Goal: Information Seeking & Learning: Learn about a topic

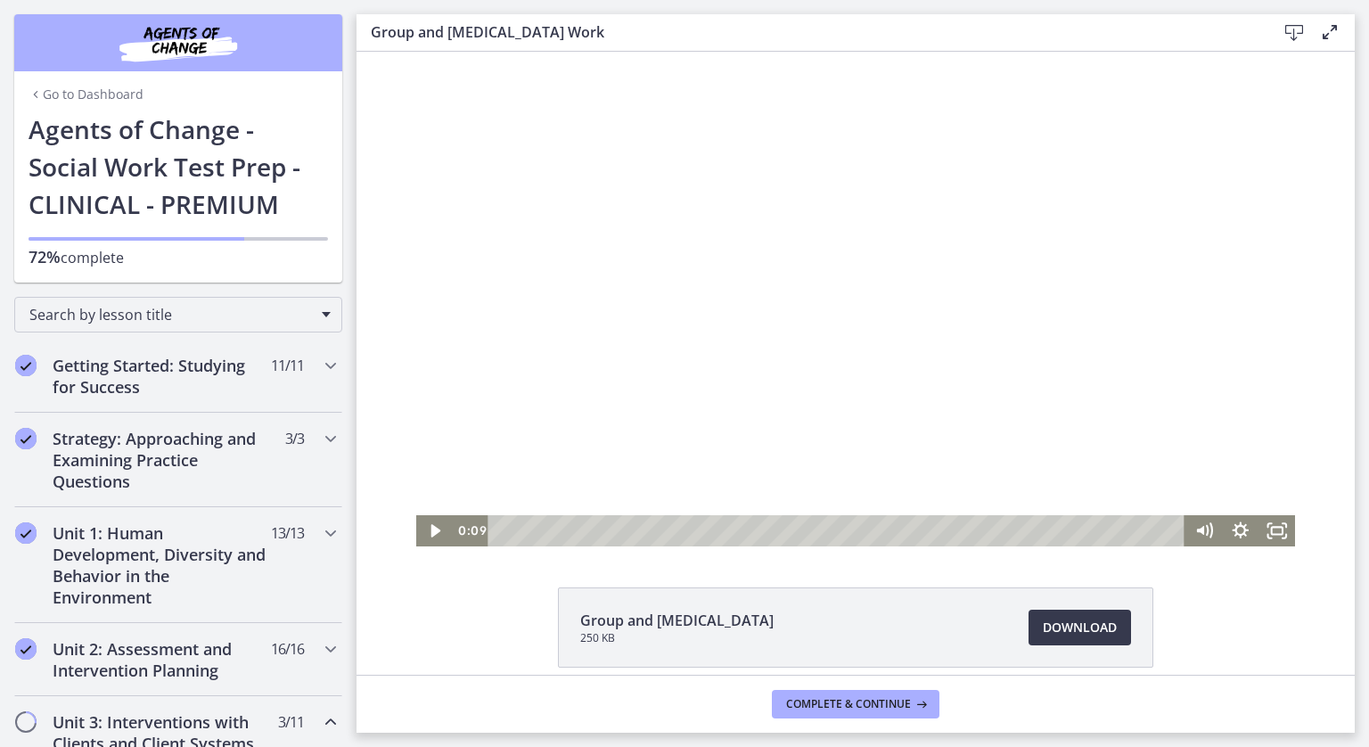
scroll to position [596, 0]
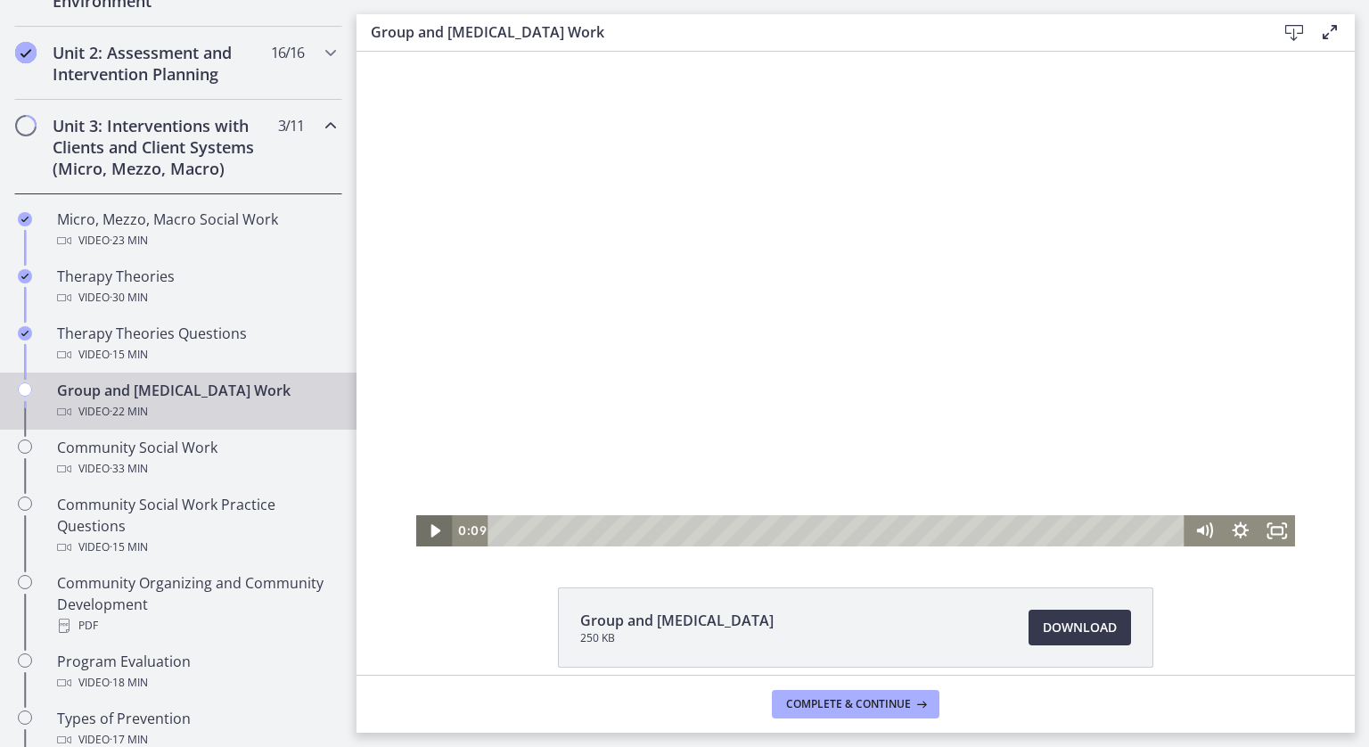
click at [433, 533] on icon "Play Video" at bounding box center [435, 530] width 37 height 31
click at [663, 343] on div at bounding box center [856, 299] width 880 height 495
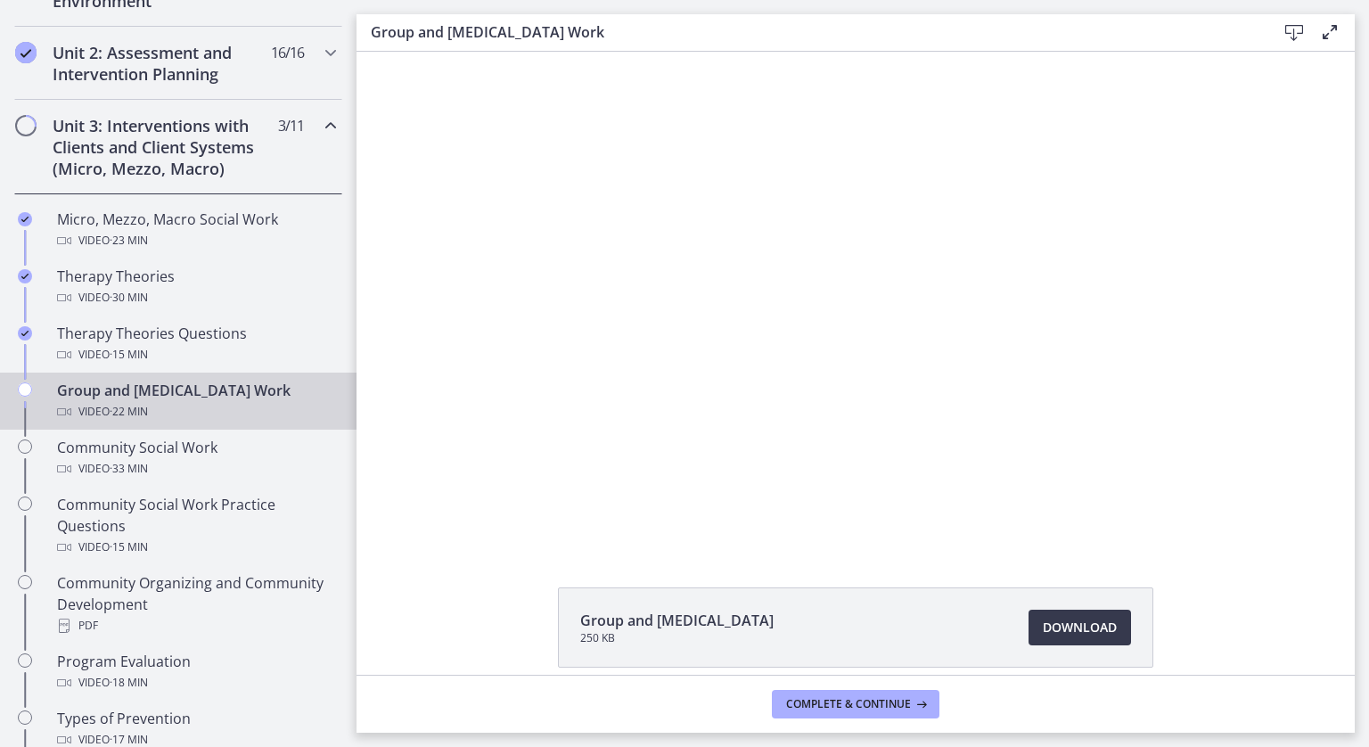
click at [663, 343] on div at bounding box center [856, 299] width 880 height 495
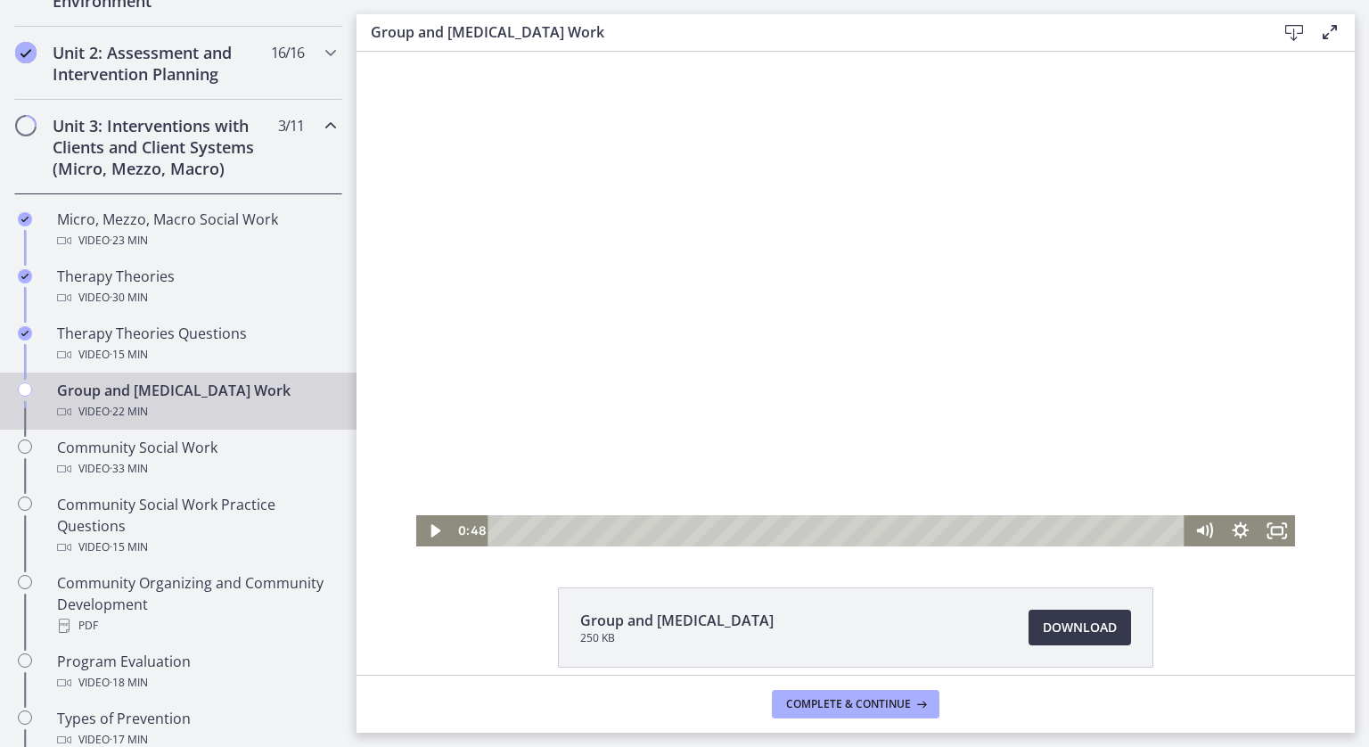
click at [866, 163] on div at bounding box center [856, 299] width 880 height 495
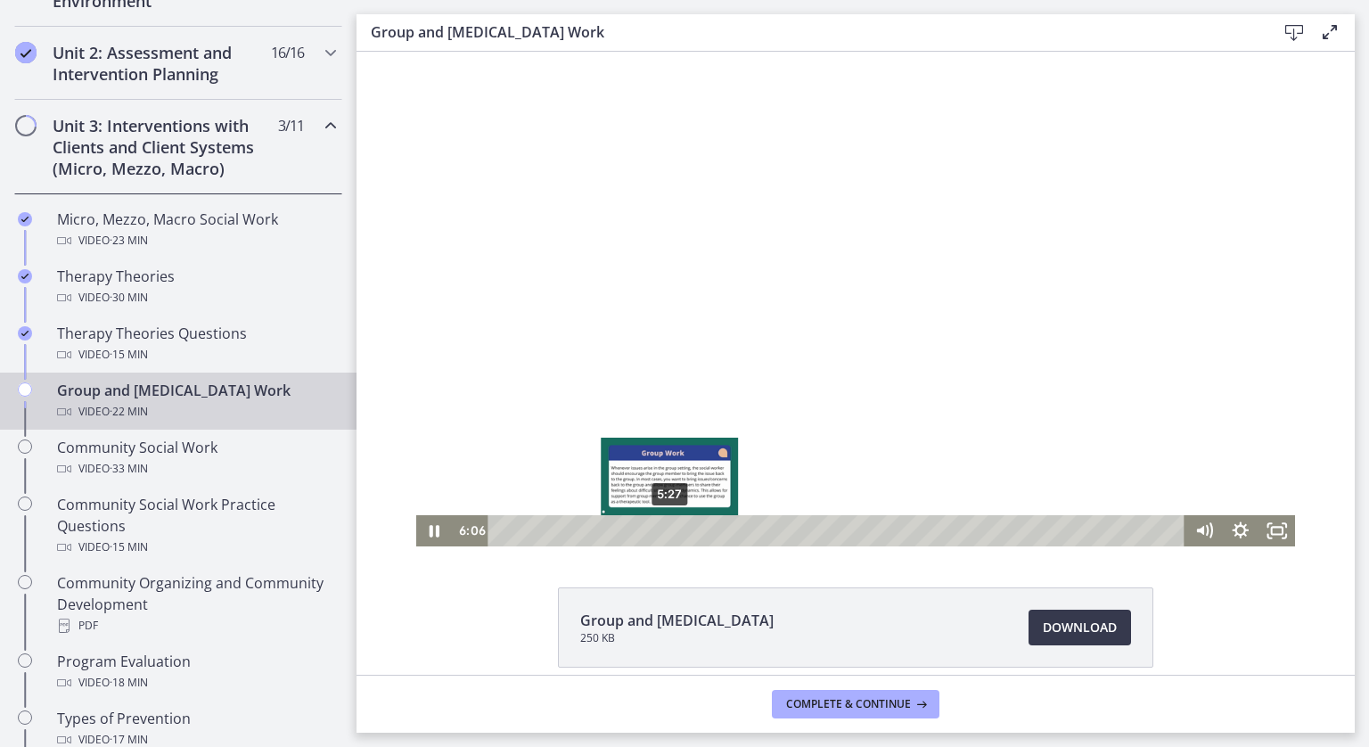
click at [663, 530] on div "5:27" at bounding box center [839, 530] width 675 height 31
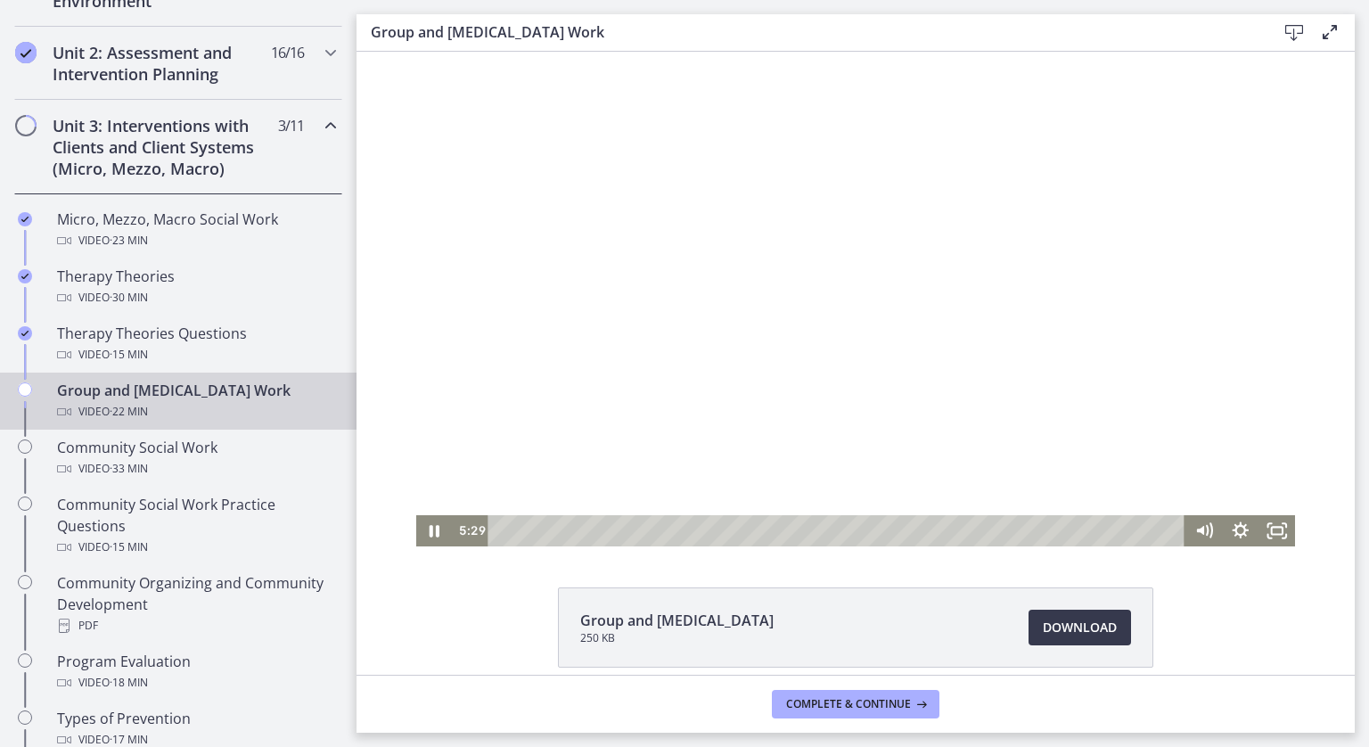
click at [781, 484] on div at bounding box center [856, 299] width 880 height 495
click at [802, 481] on div at bounding box center [856, 299] width 880 height 495
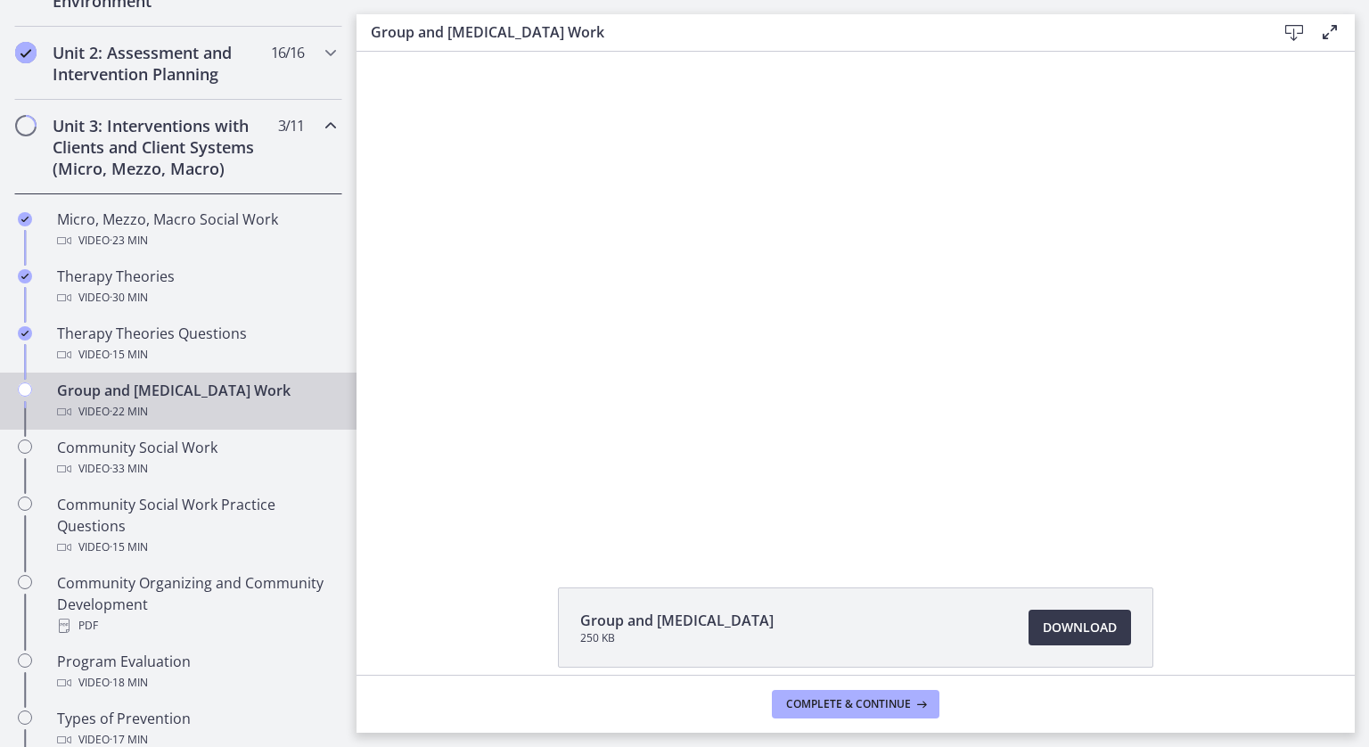
click at [802, 481] on div at bounding box center [856, 299] width 880 height 495
click at [810, 491] on div at bounding box center [856, 299] width 880 height 495
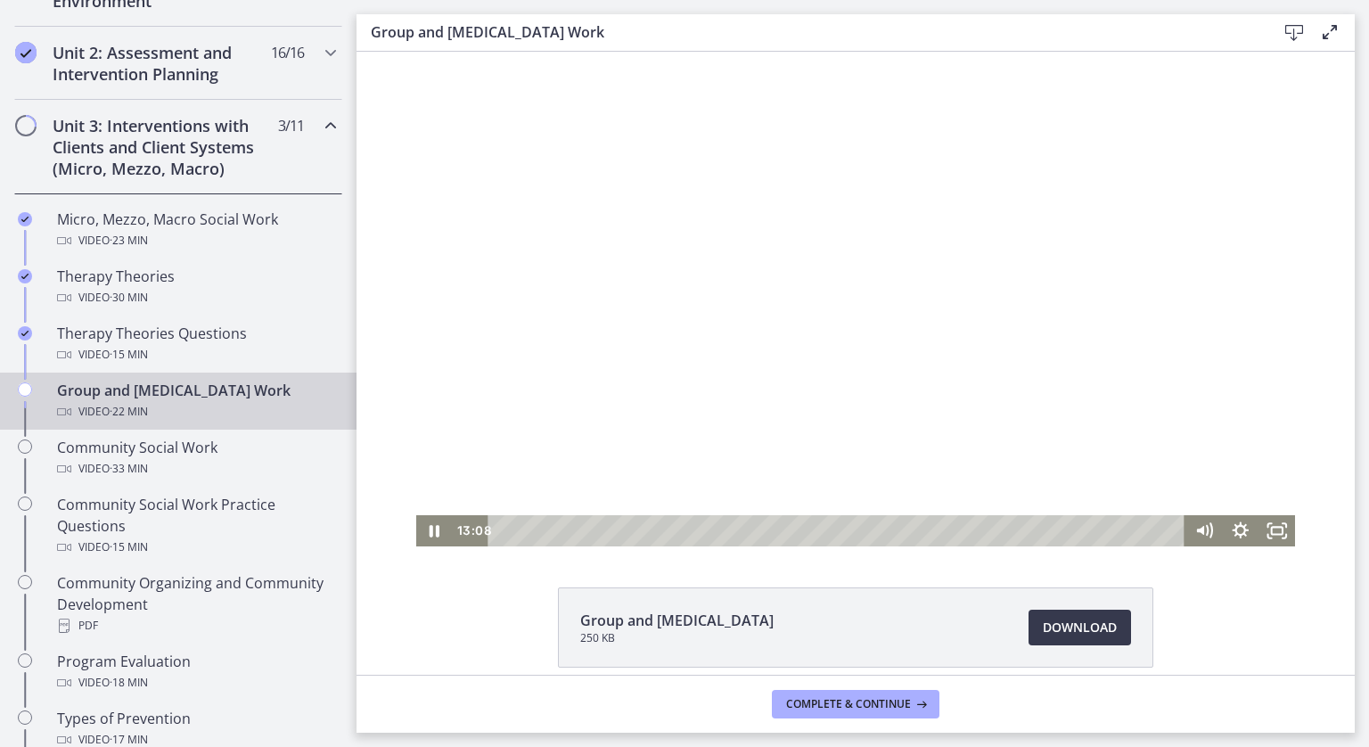
click at [803, 488] on div at bounding box center [856, 299] width 880 height 495
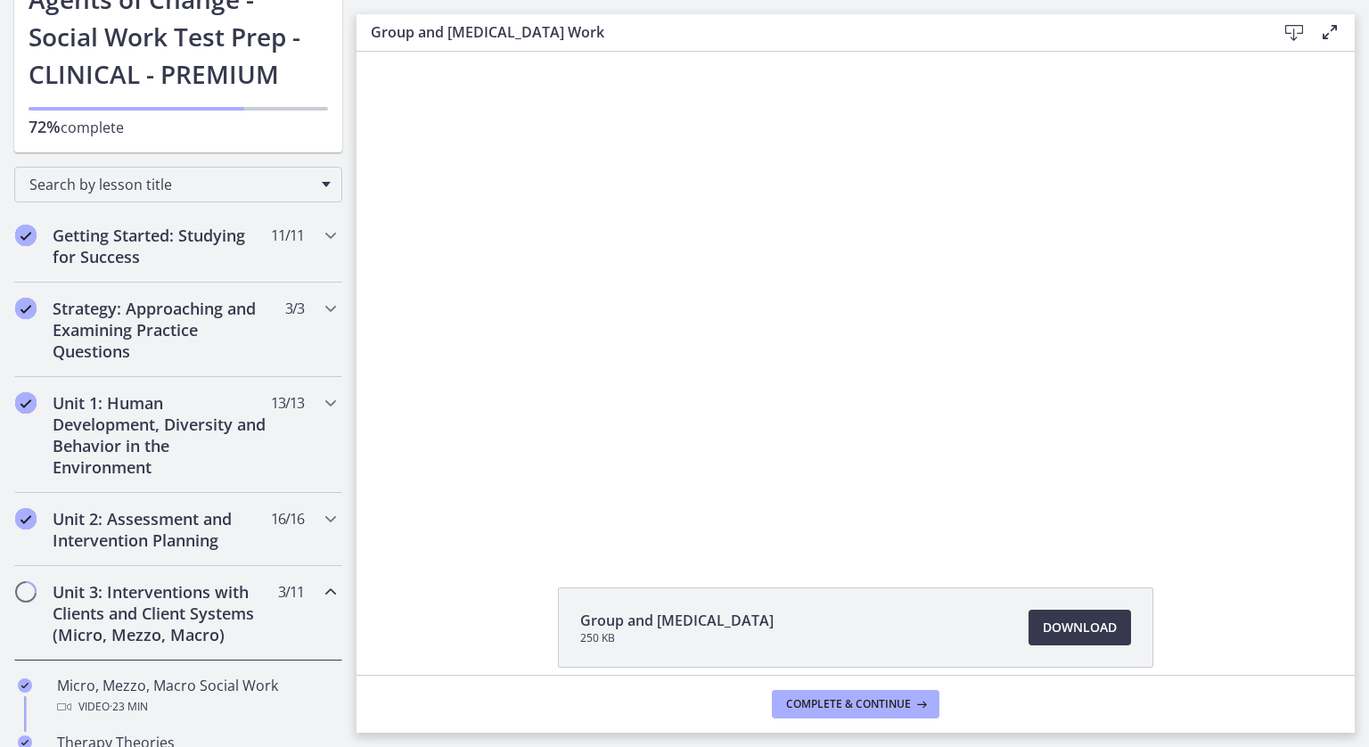
scroll to position [0, 0]
